Goal: Task Accomplishment & Management: Use online tool/utility

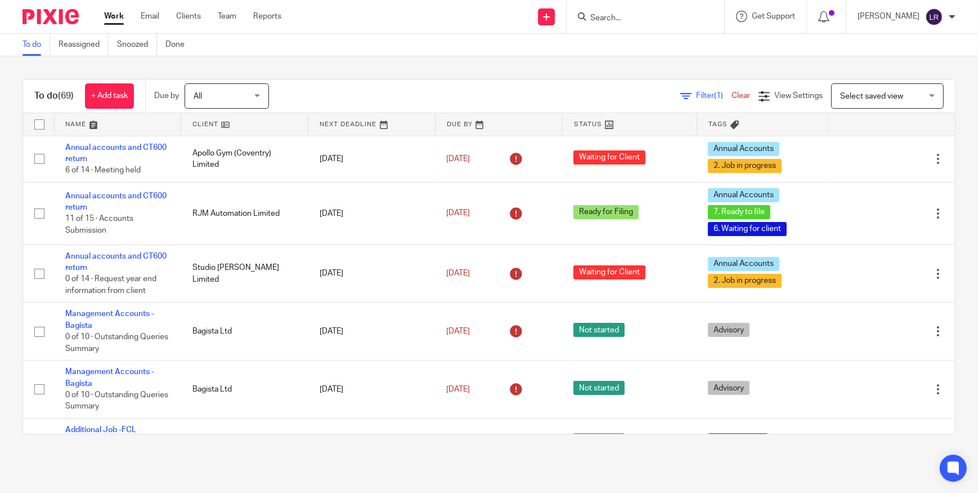
click at [625, 16] on input "Search" at bounding box center [639, 19] width 101 height 10
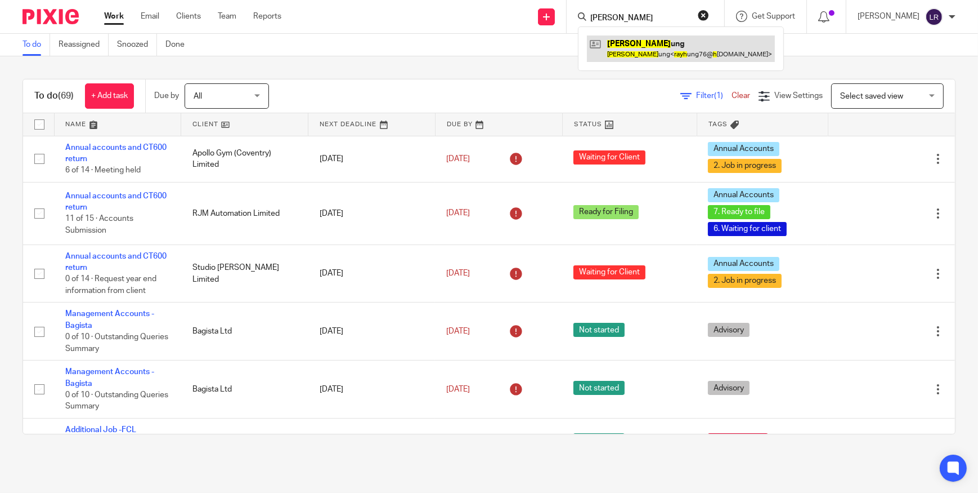
type input "ray h"
click at [659, 42] on link at bounding box center [681, 48] width 188 height 26
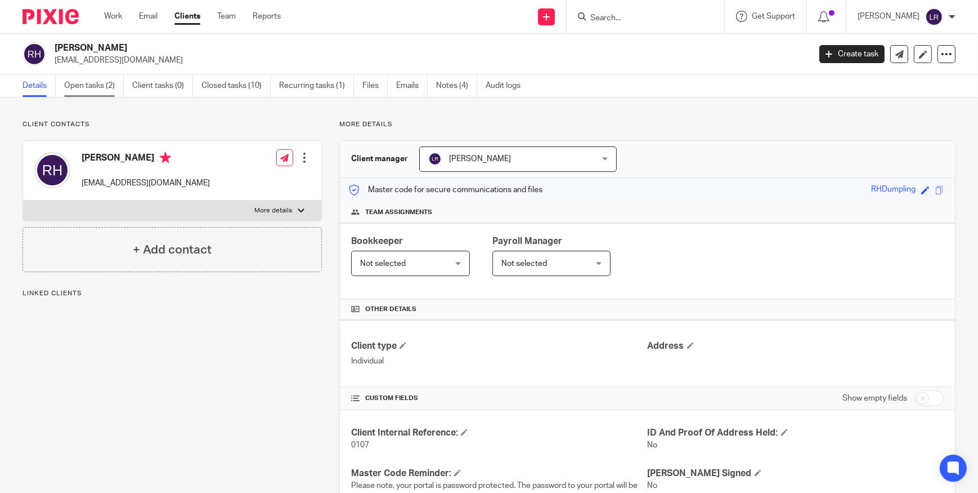
click at [95, 88] on link "Open tasks (2)" at bounding box center [94, 86] width 60 height 22
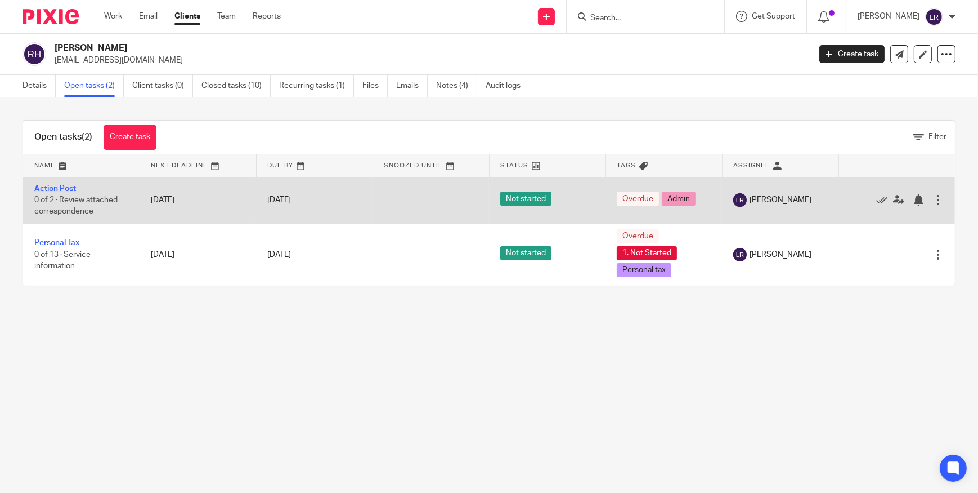
click at [61, 187] on link "Action Post" at bounding box center [55, 189] width 42 height 8
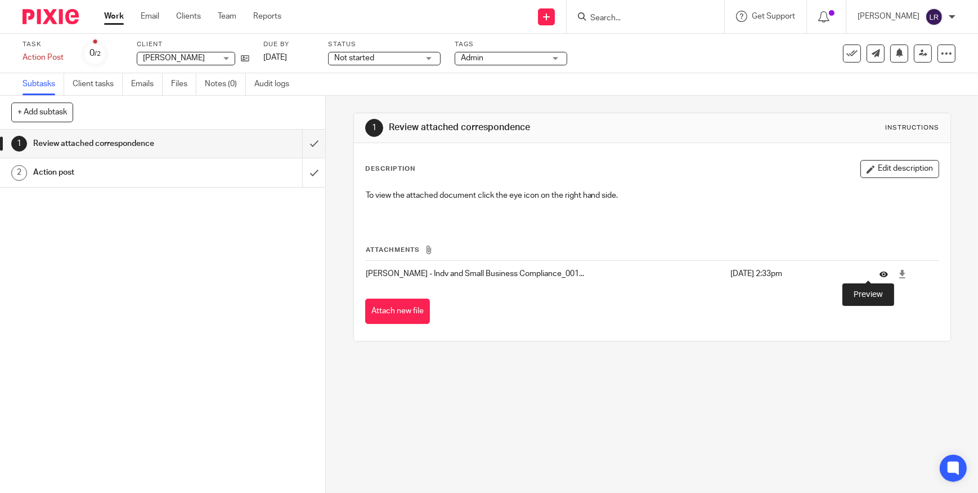
click at [880, 271] on icon at bounding box center [884, 274] width 8 height 8
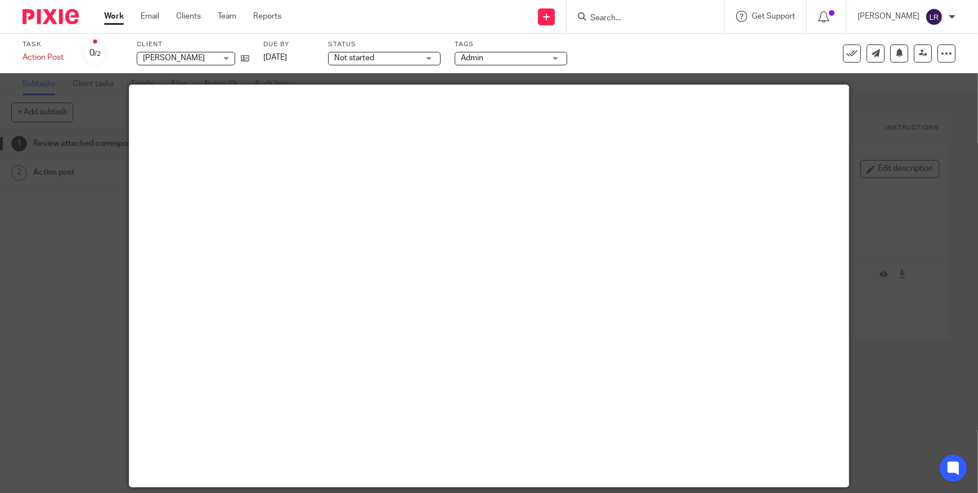
click at [848, 53] on icon at bounding box center [852, 53] width 11 height 11
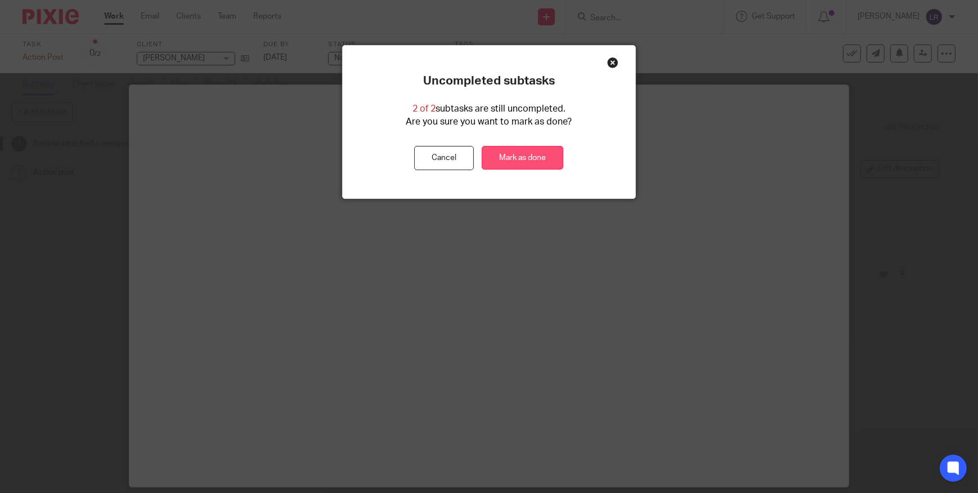
click at [525, 159] on link "Mark as done" at bounding box center [523, 158] width 82 height 24
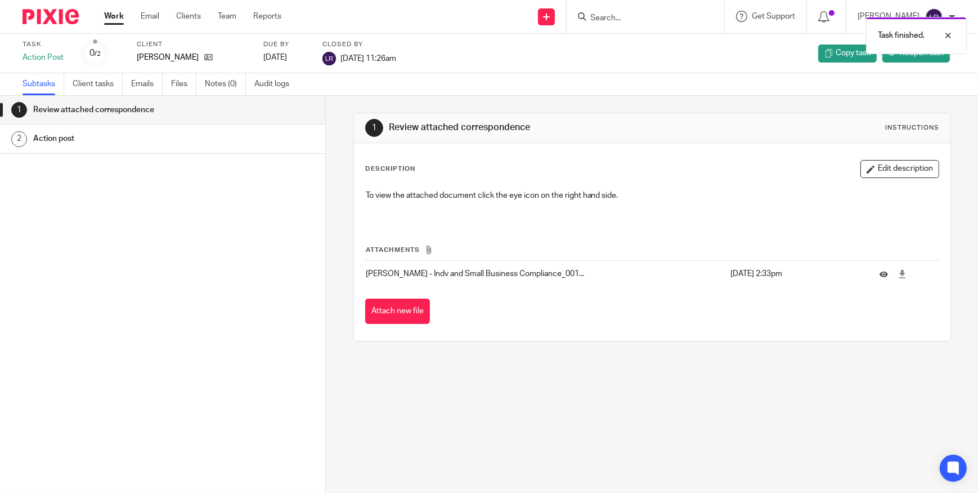
click at [65, 18] on img at bounding box center [51, 16] width 56 height 15
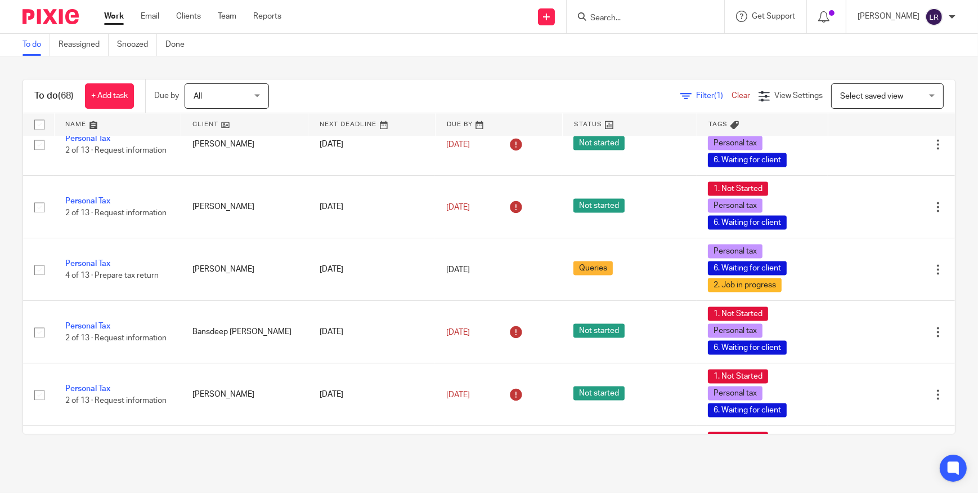
scroll to position [2822, 0]
